Goal: Task Accomplishment & Management: Use online tool/utility

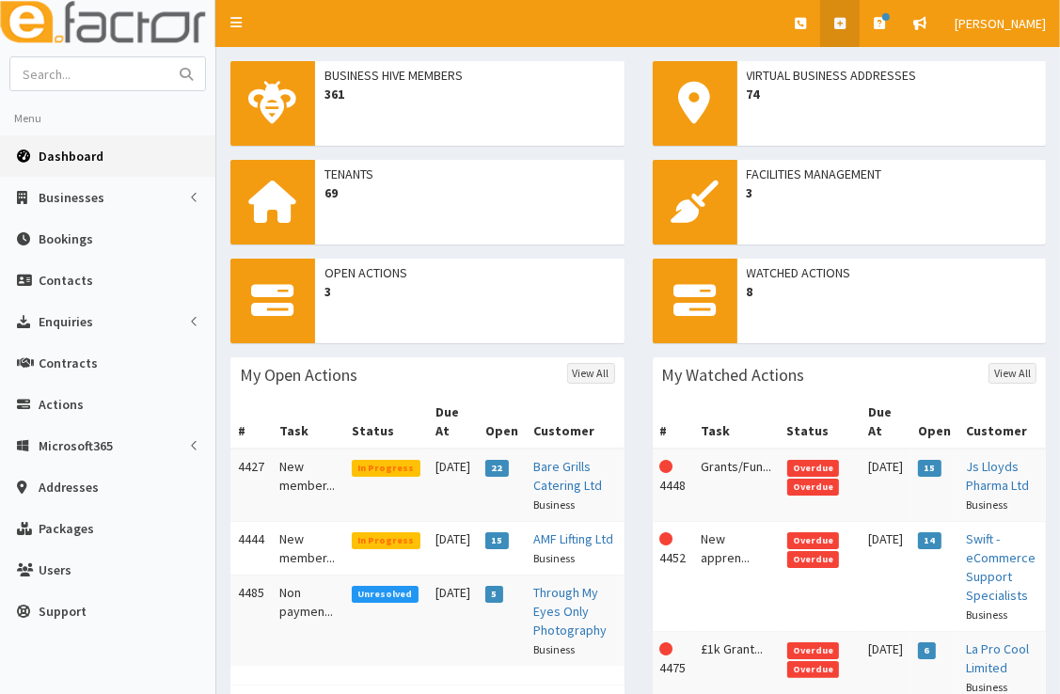
click at [854, 35] on link at bounding box center [839, 23] width 39 height 47
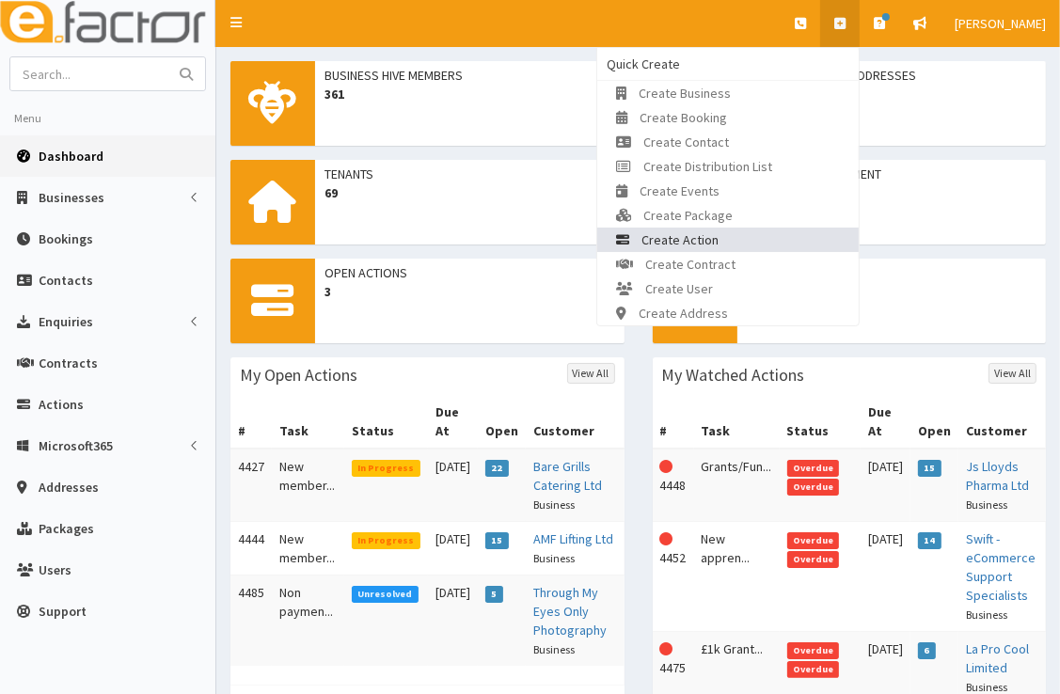
click at [764, 239] on link "Create Action" at bounding box center [727, 240] width 261 height 24
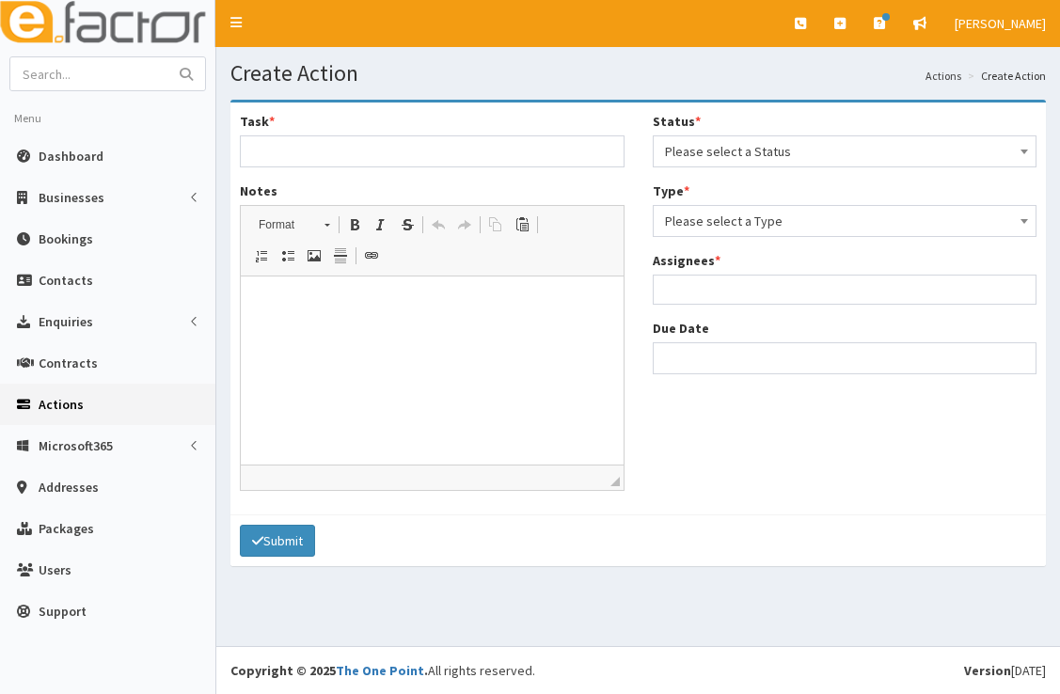
select select
click at [766, 152] on span "Please select a Status" at bounding box center [845, 151] width 360 height 26
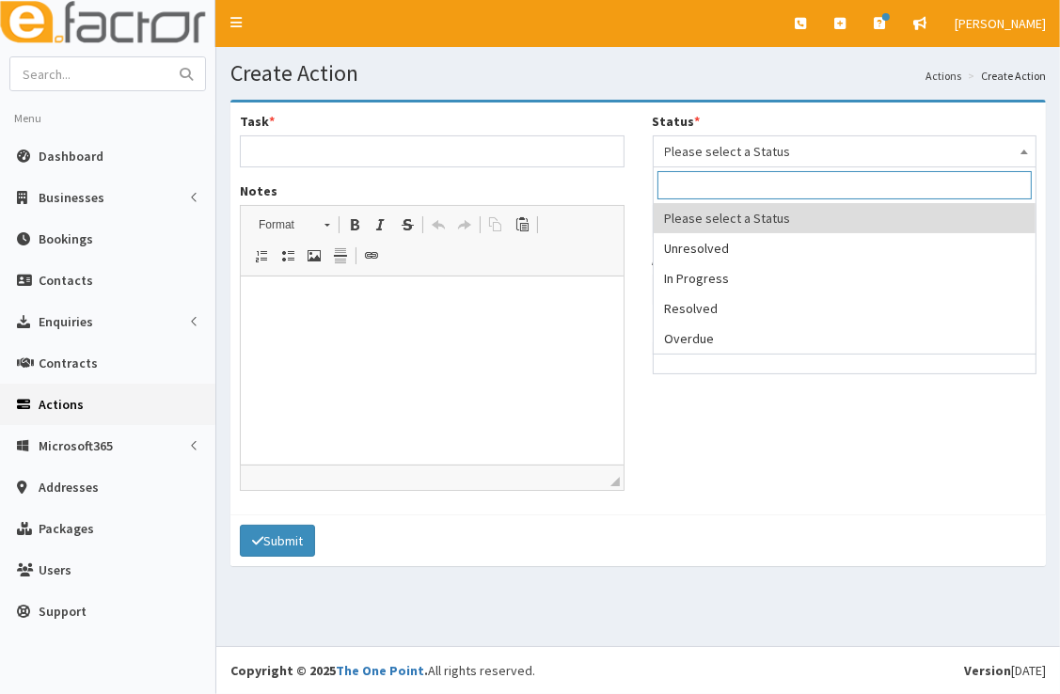
click at [83, 79] on input "text" at bounding box center [89, 73] width 158 height 33
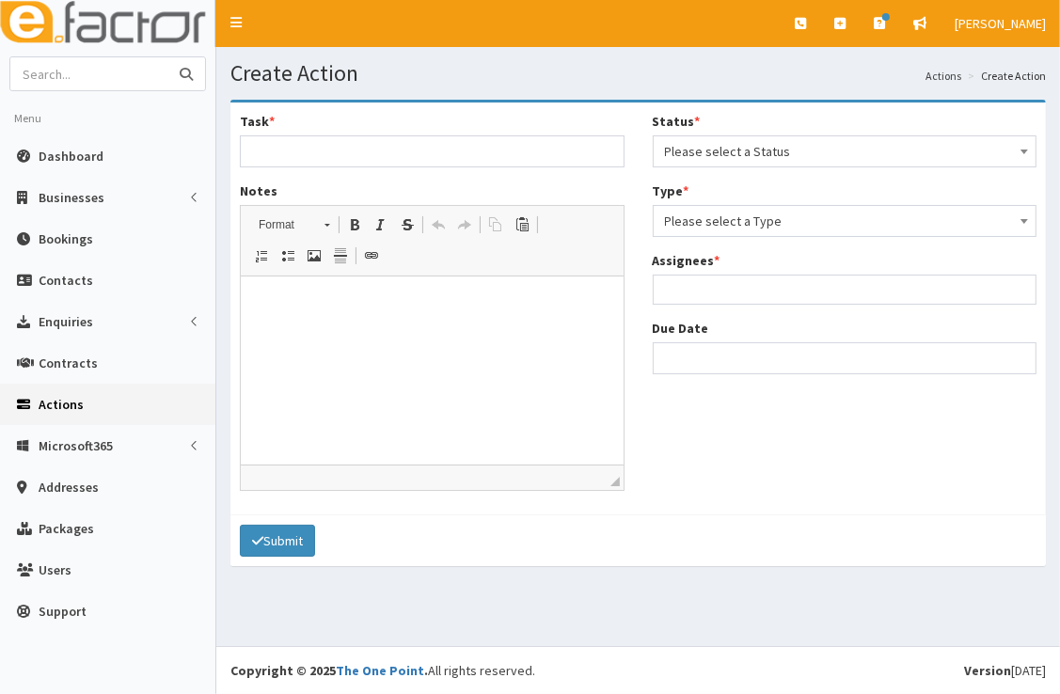
click at [83, 79] on input "text" at bounding box center [89, 73] width 158 height 33
type input "be great fitness"
click at [167, 57] on button "submit" at bounding box center [186, 73] width 38 height 33
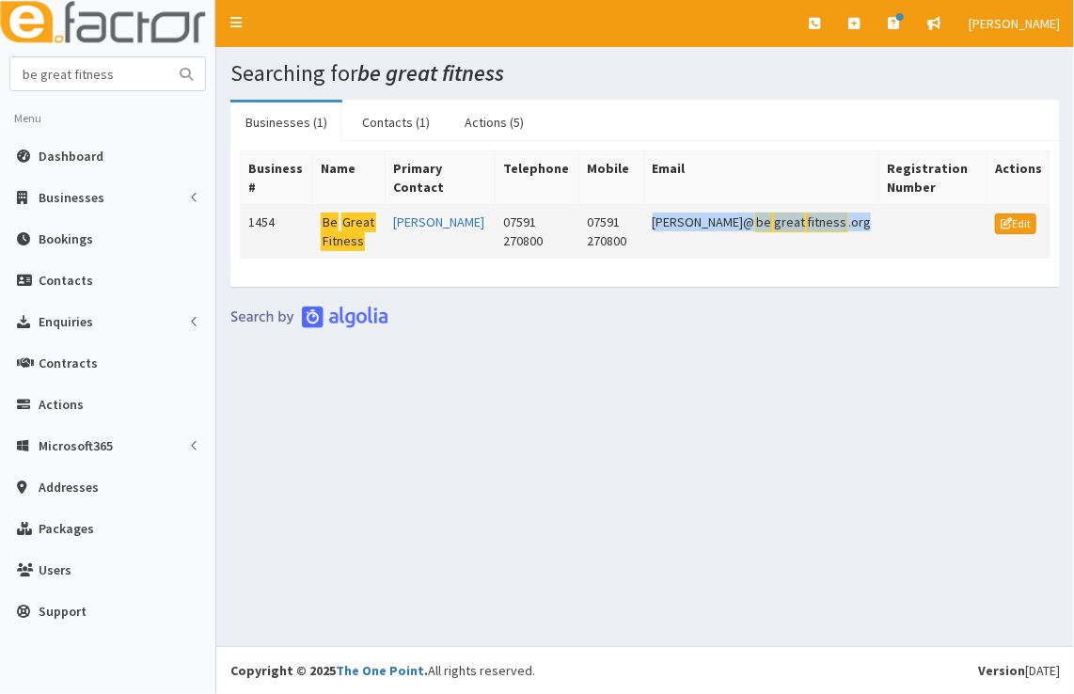
drag, startPoint x: 872, startPoint y: 228, endPoint x: 703, endPoint y: 229, distance: 168.3
click at [703, 229] on tr "1454 Be Great Fitness [PERSON_NAME] 07591 270800 07591 270800 [PERSON_NAME]@ be…" at bounding box center [646, 232] width 810 height 54
copy tr "[PERSON_NAME]@ be great fitness .org"
